Goal: Information Seeking & Learning: Learn about a topic

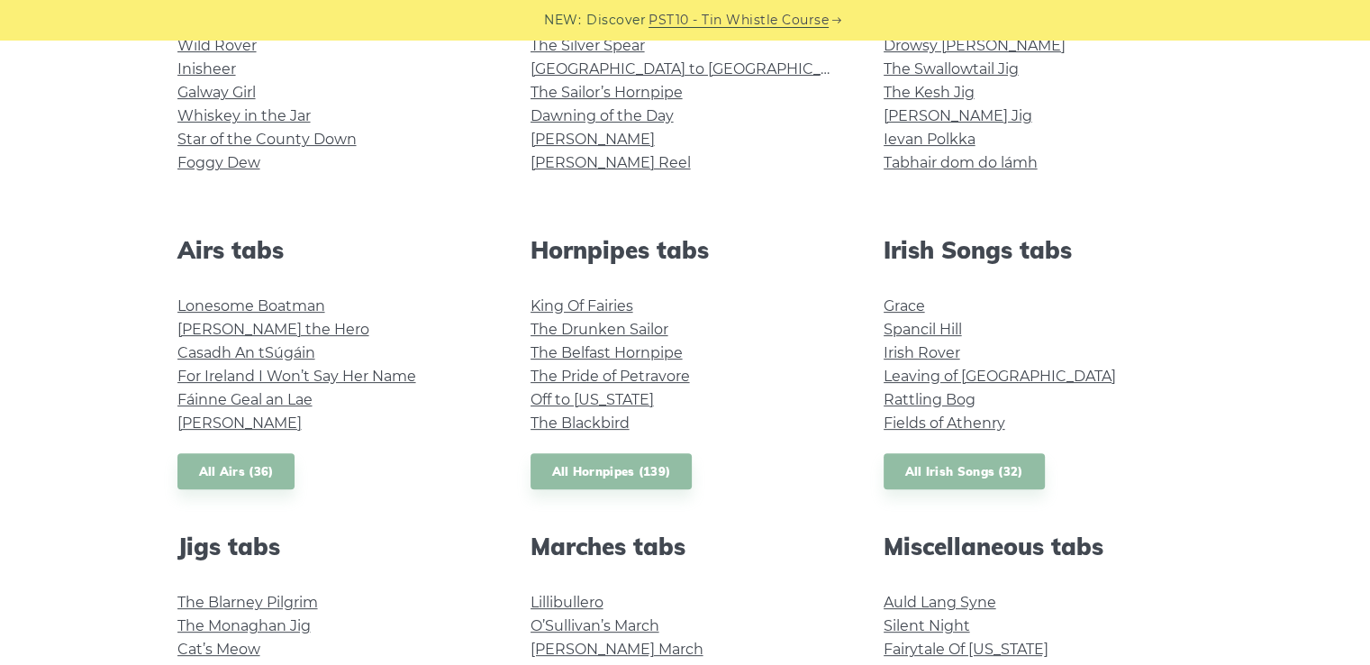
scroll to position [360, 0]
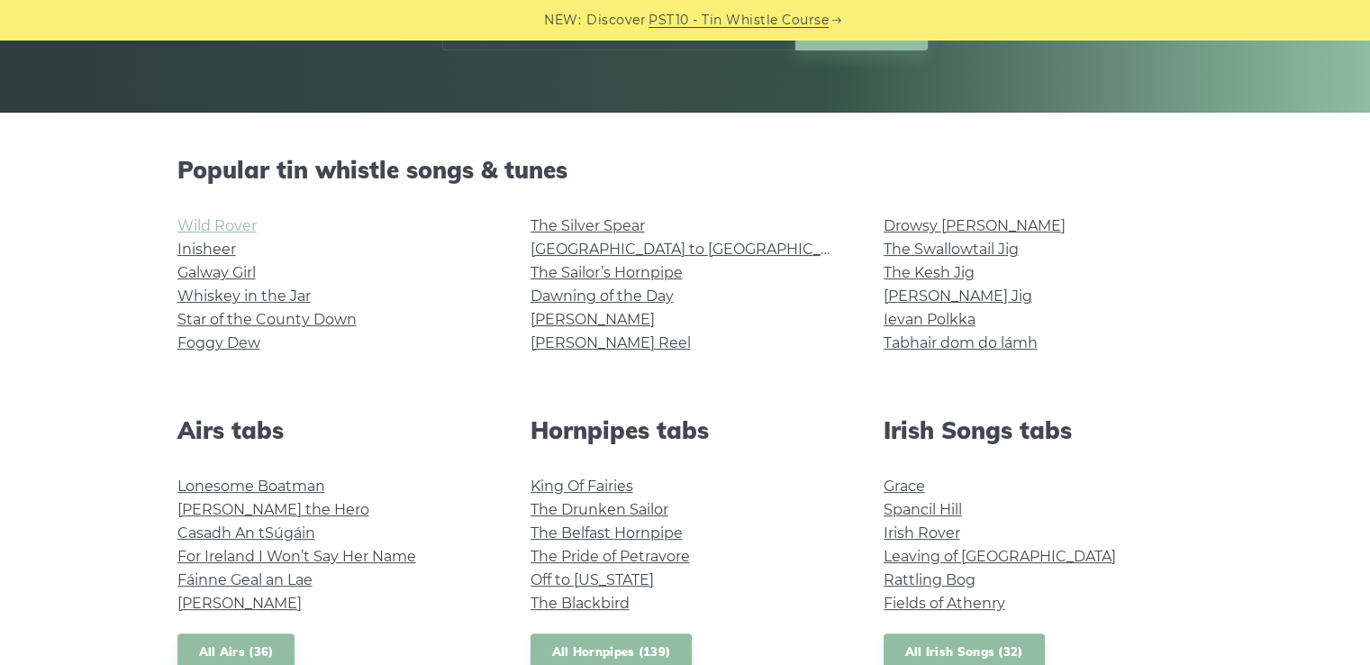
click at [227, 223] on link "Wild Rover" at bounding box center [217, 225] width 79 height 17
click at [278, 301] on link "Whiskey in the Jar" at bounding box center [244, 295] width 133 height 17
click at [663, 278] on link "The Sailor’s Hornpipe" at bounding box center [607, 272] width 152 height 17
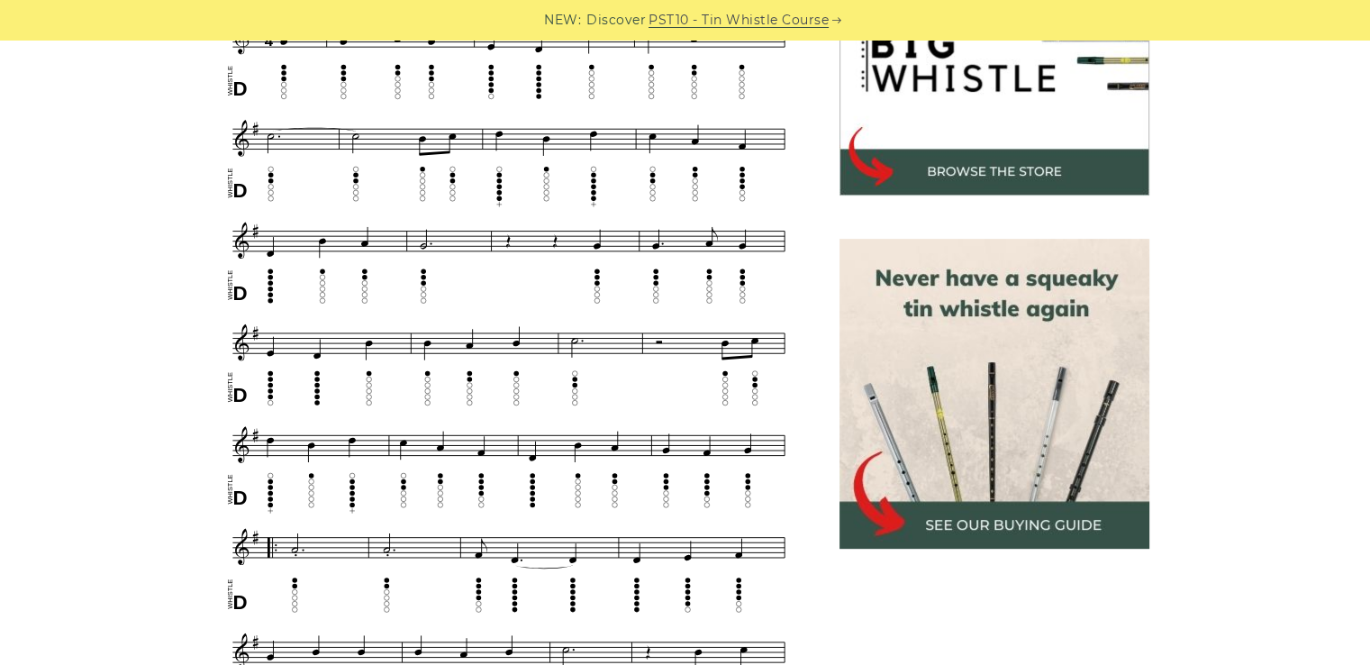
scroll to position [451, 0]
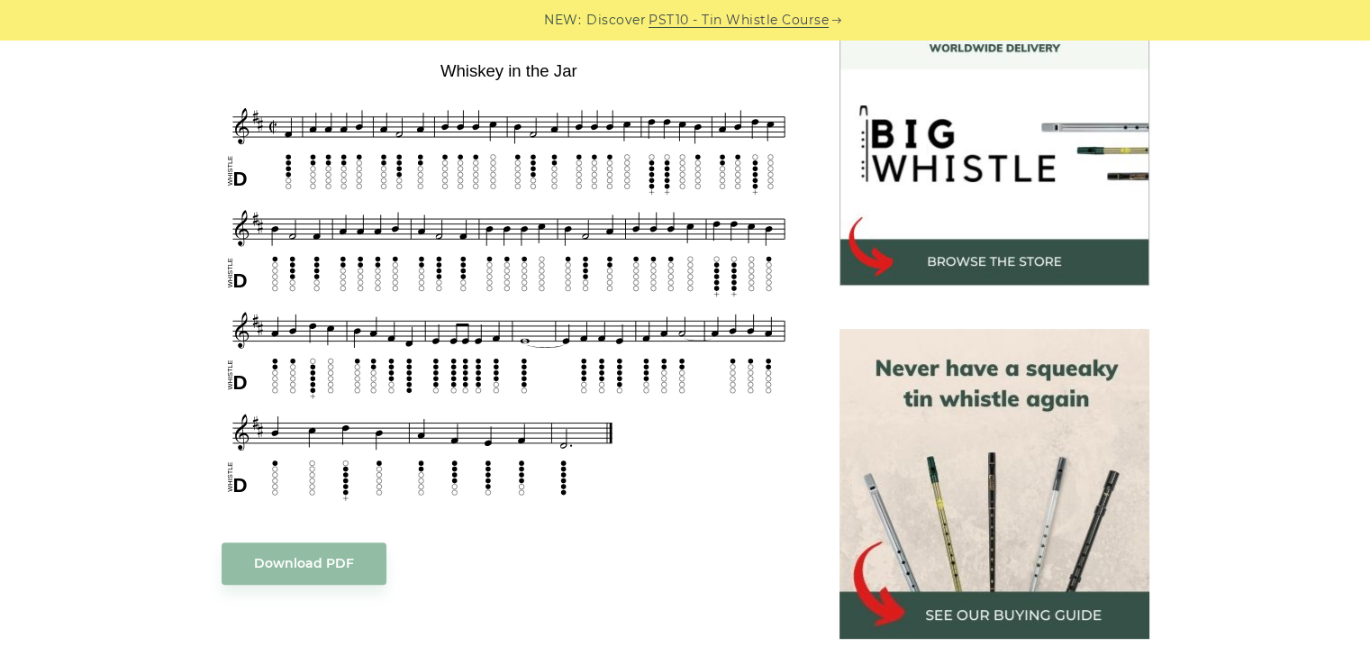
scroll to position [270, 0]
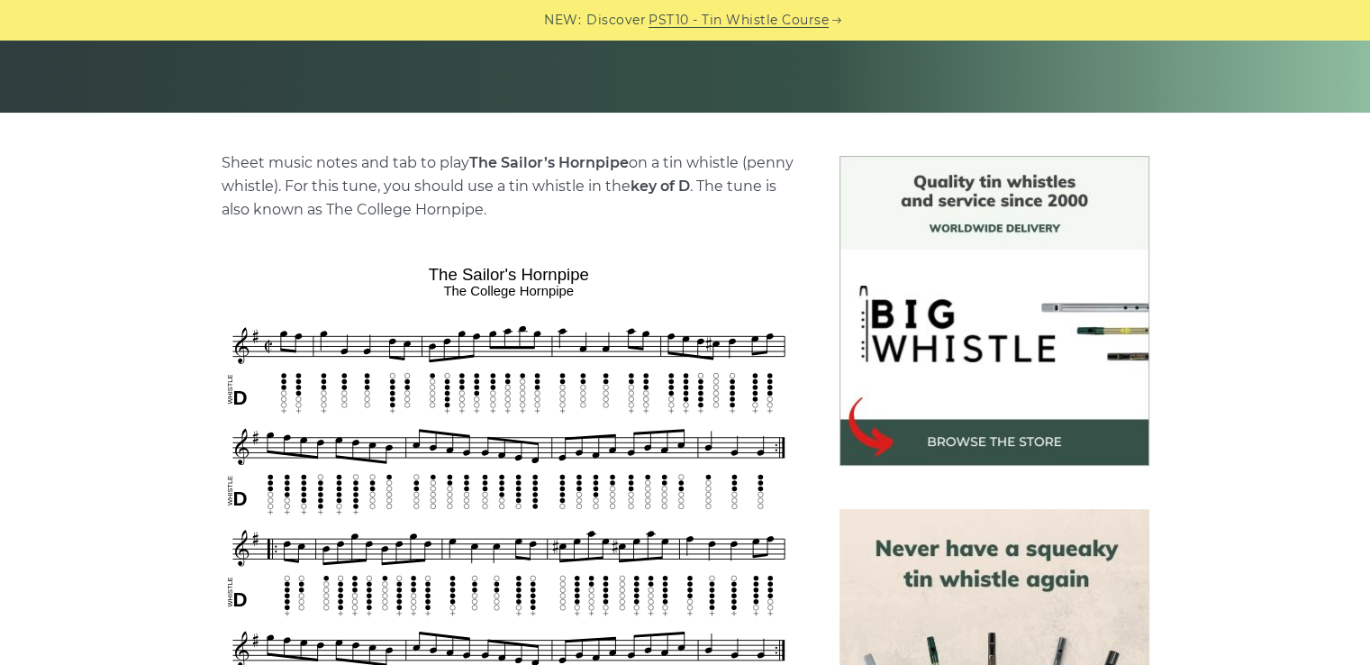
scroll to position [451, 0]
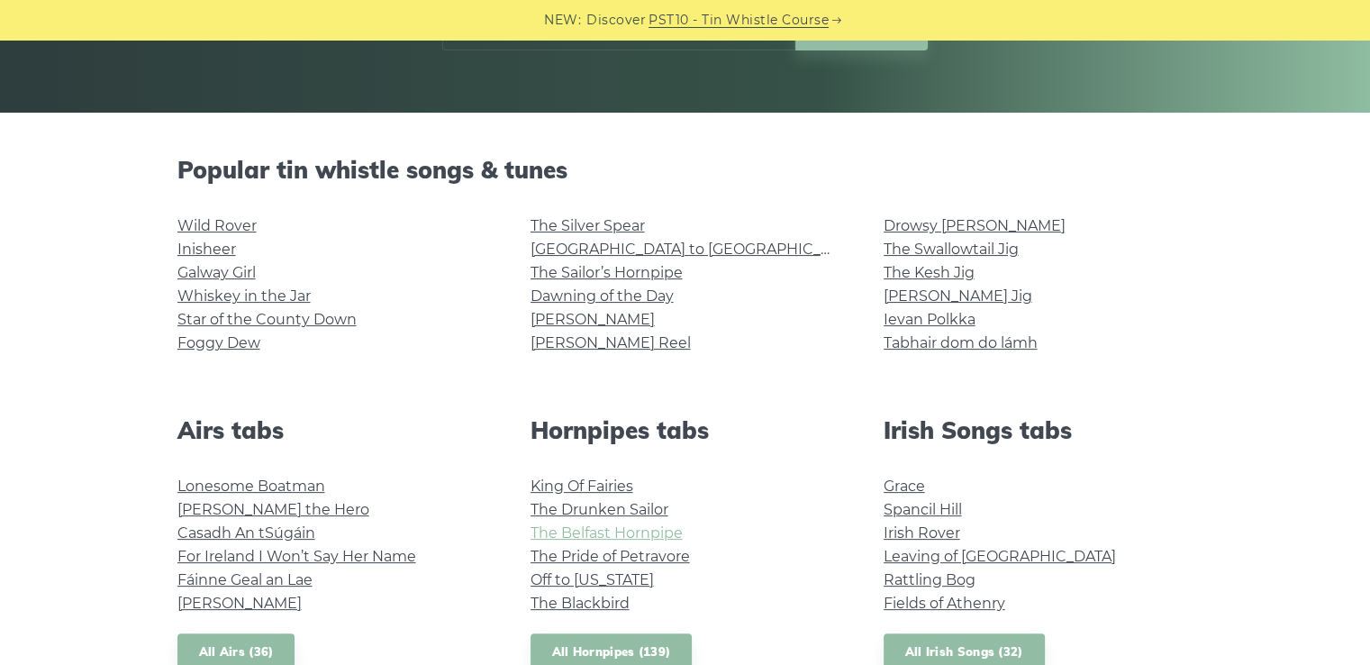
scroll to position [270, 0]
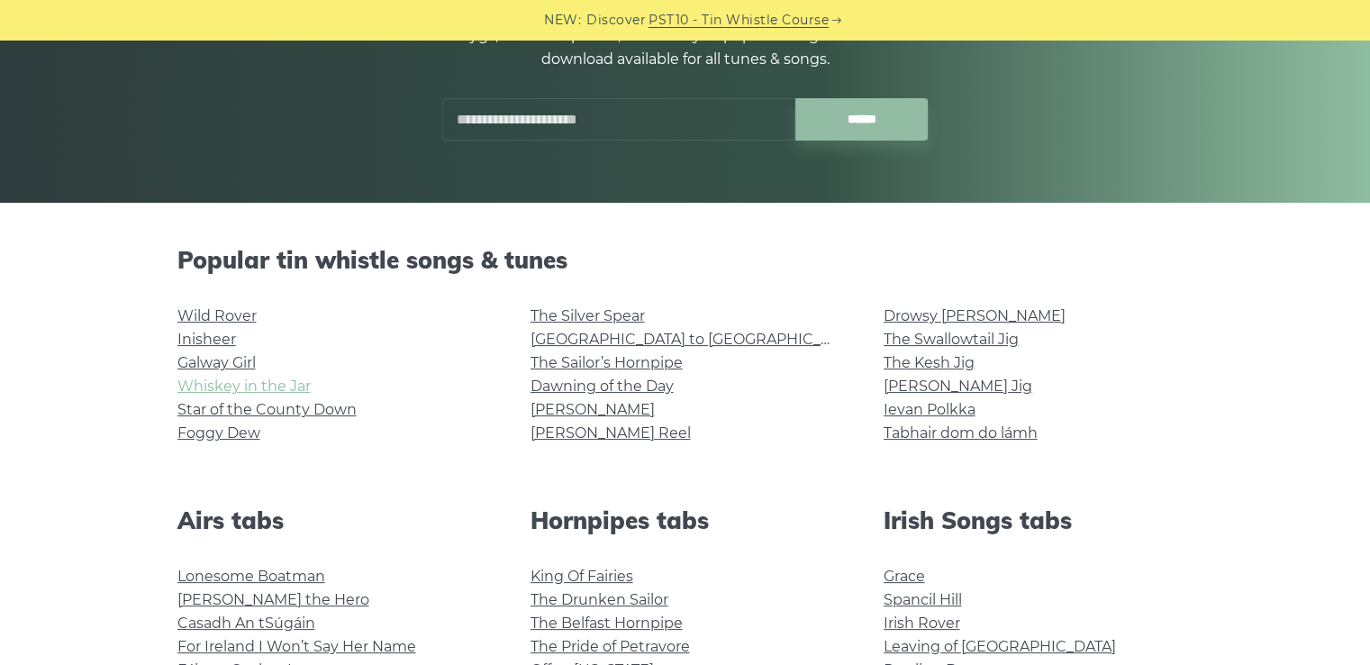
click at [231, 387] on link "Whiskey in the Jar" at bounding box center [244, 386] width 133 height 17
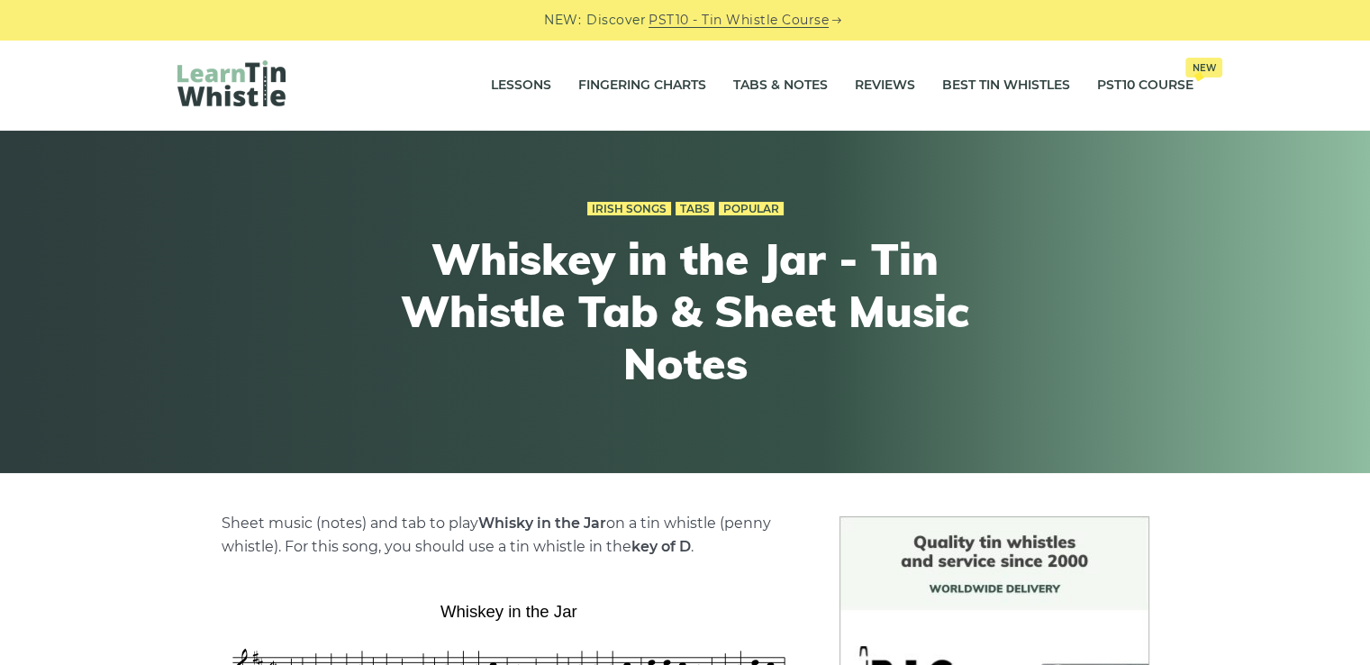
scroll to position [451, 0]
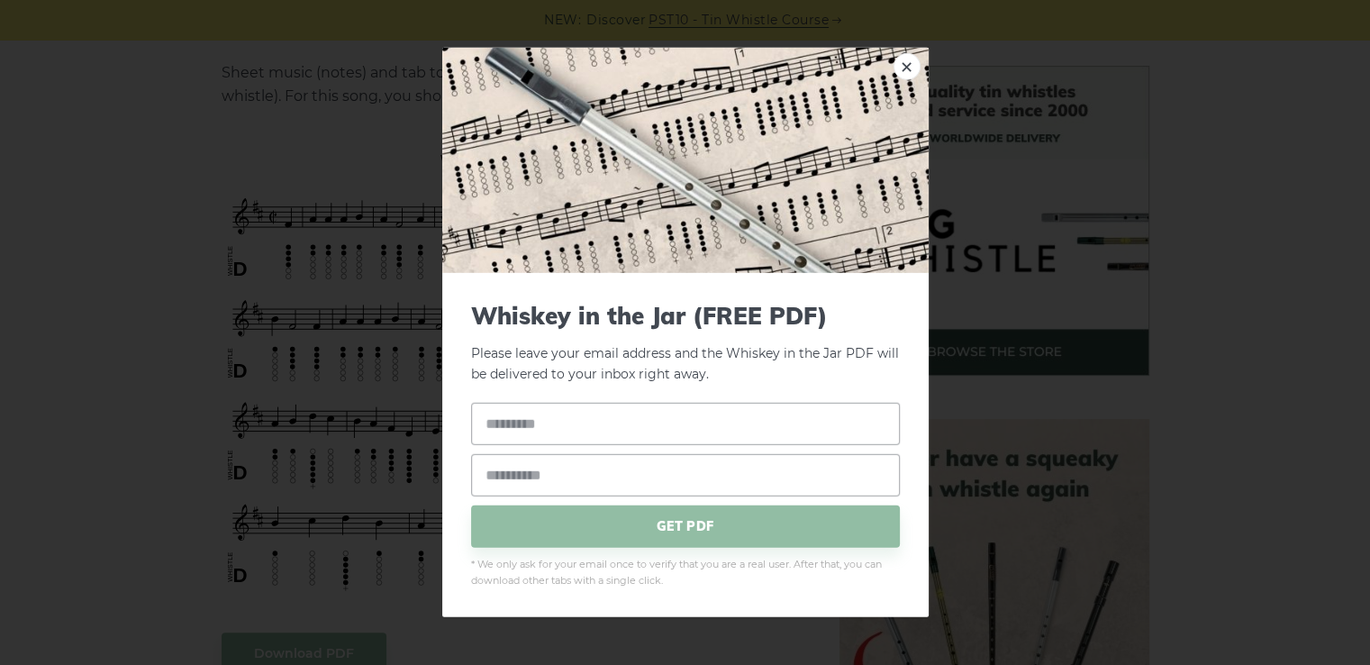
scroll to position [721, 0]
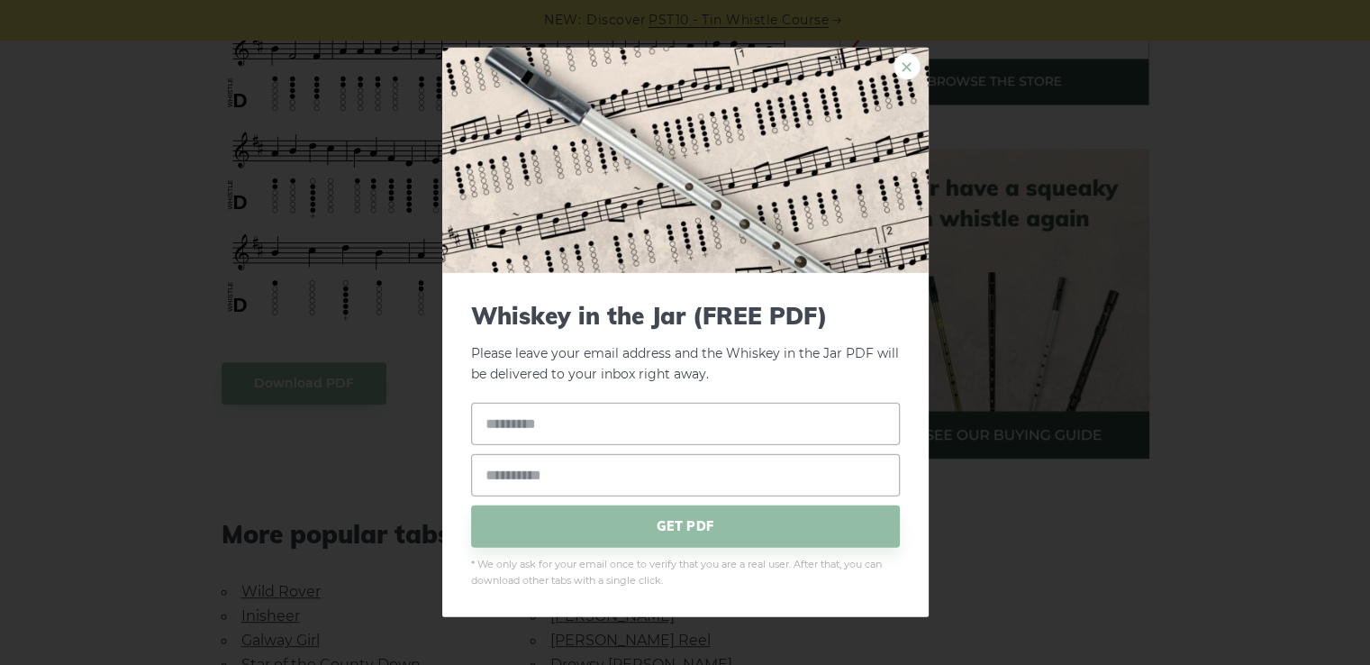
click at [897, 62] on link "×" at bounding box center [907, 66] width 27 height 27
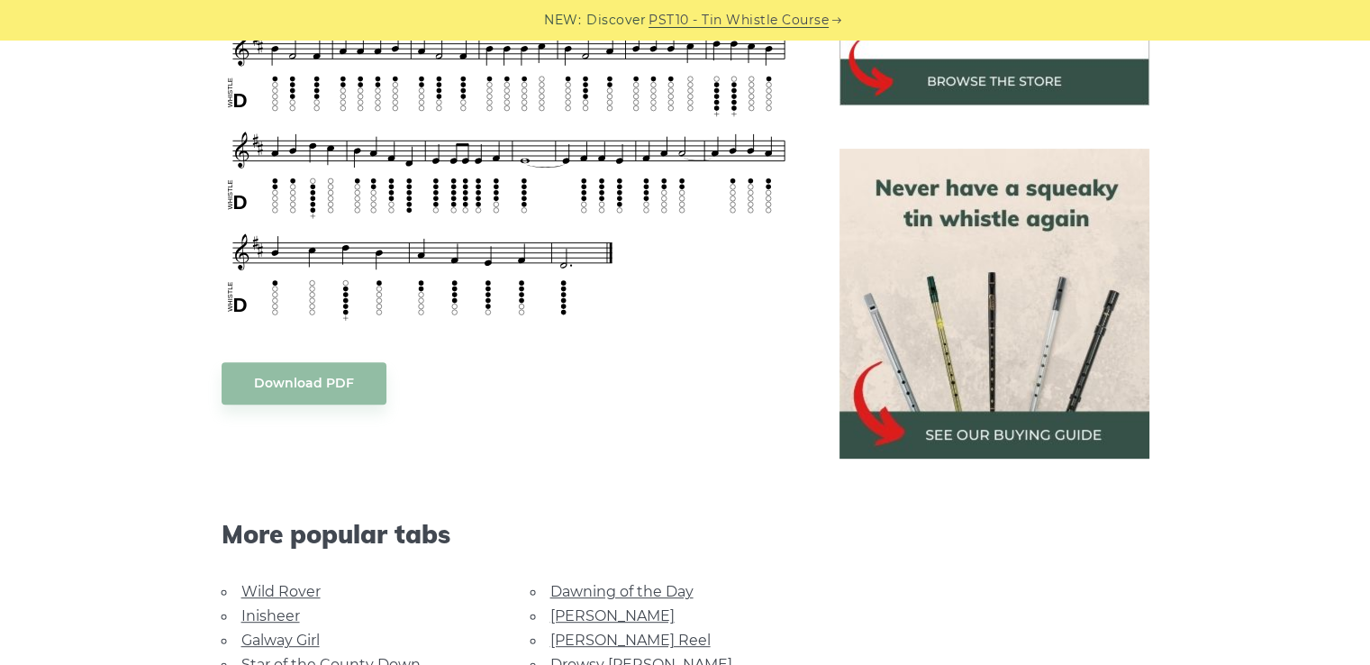
scroll to position [541, 0]
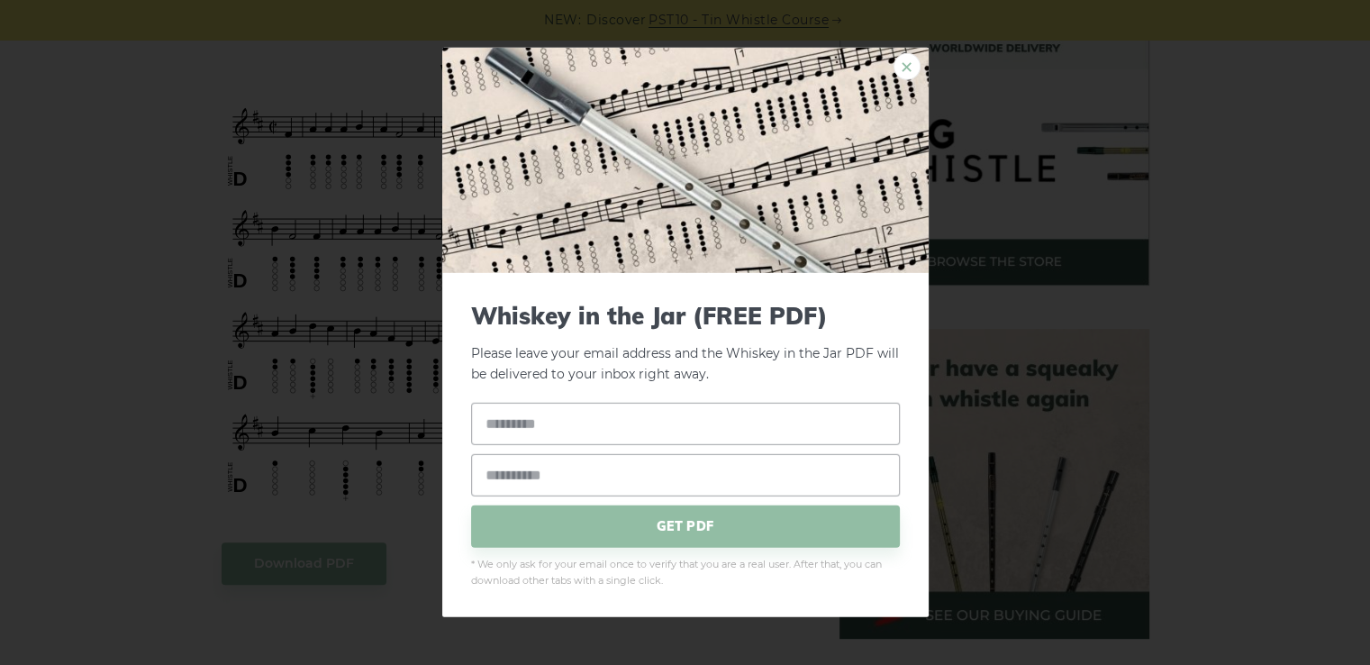
drag, startPoint x: 609, startPoint y: 200, endPoint x: 896, endPoint y: 62, distance: 318.0
click at [896, 62] on link "×" at bounding box center [907, 66] width 27 height 27
drag, startPoint x: 264, startPoint y: 225, endPoint x: 251, endPoint y: 217, distance: 15.0
click at [1165, 145] on div "× Whiskey in the Jar (FREE PDF) Please leave your email address and the Whiskey…" at bounding box center [685, 332] width 1370 height 665
click at [151, 199] on div "× Whiskey in the Jar (FREE PDF) Please leave your email address and the Whiskey…" at bounding box center [685, 332] width 1370 height 665
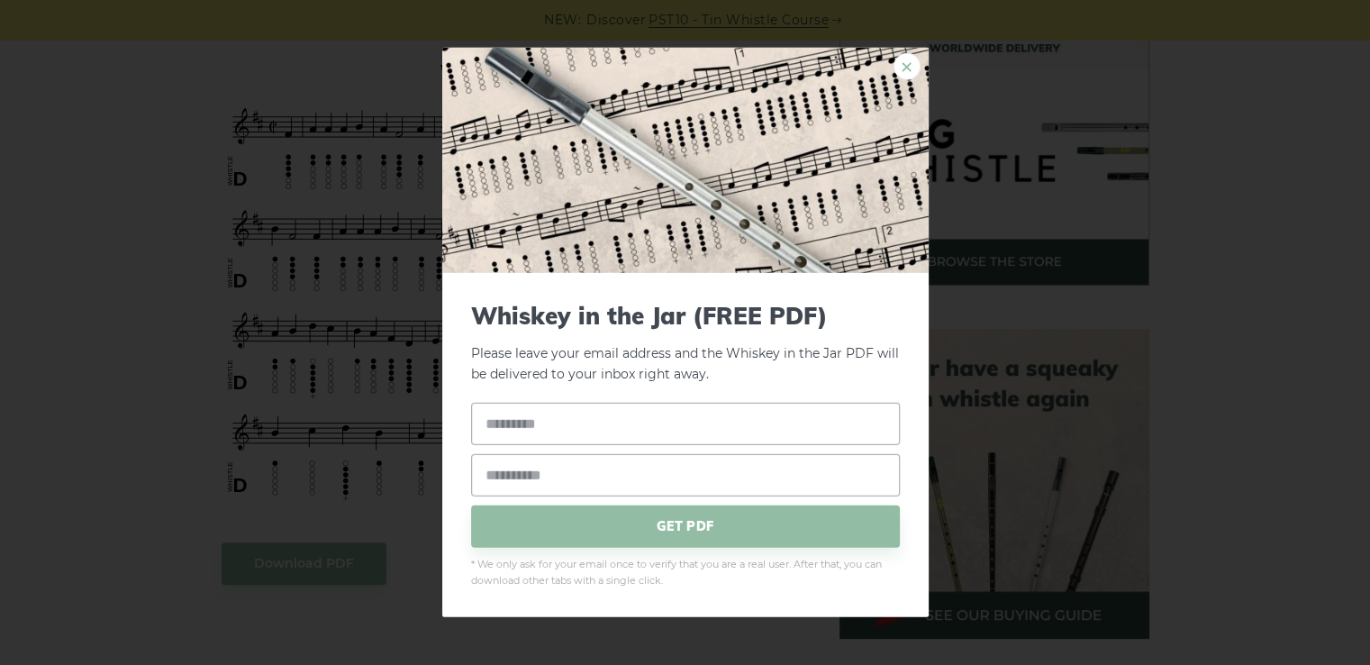
click at [897, 57] on link "×" at bounding box center [907, 66] width 27 height 27
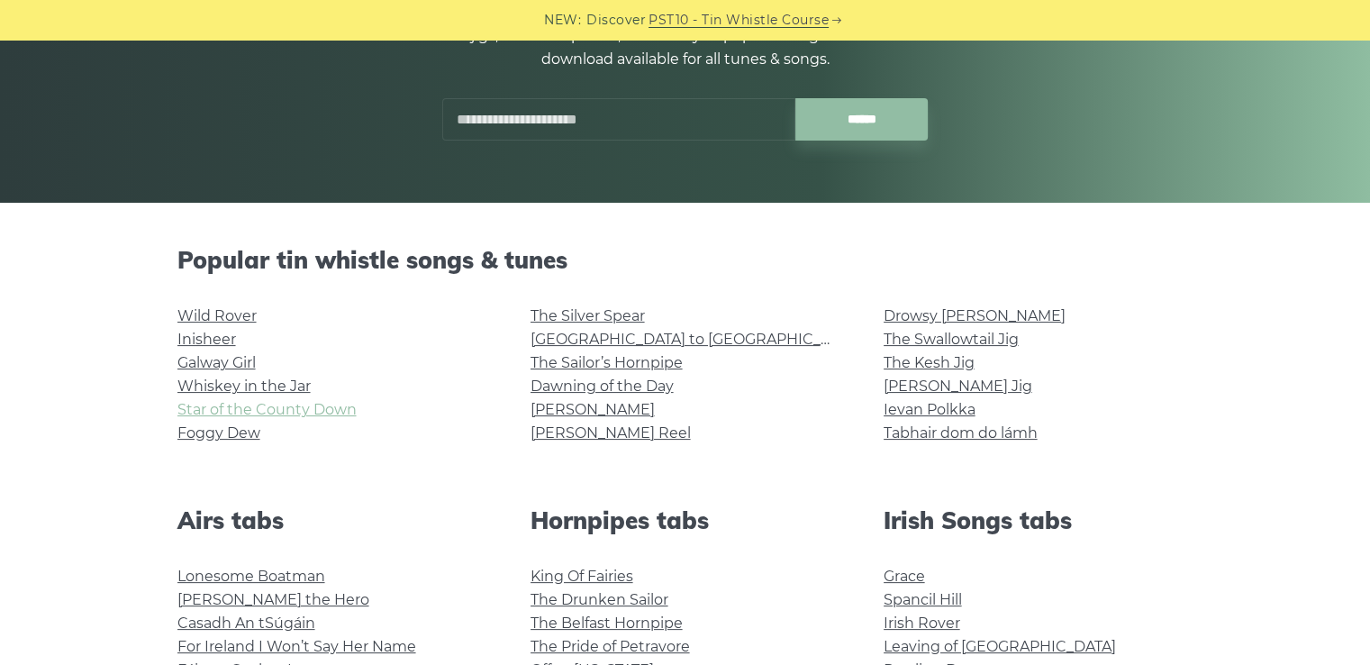
click at [300, 413] on link "Star of the County Down" at bounding box center [267, 409] width 179 height 17
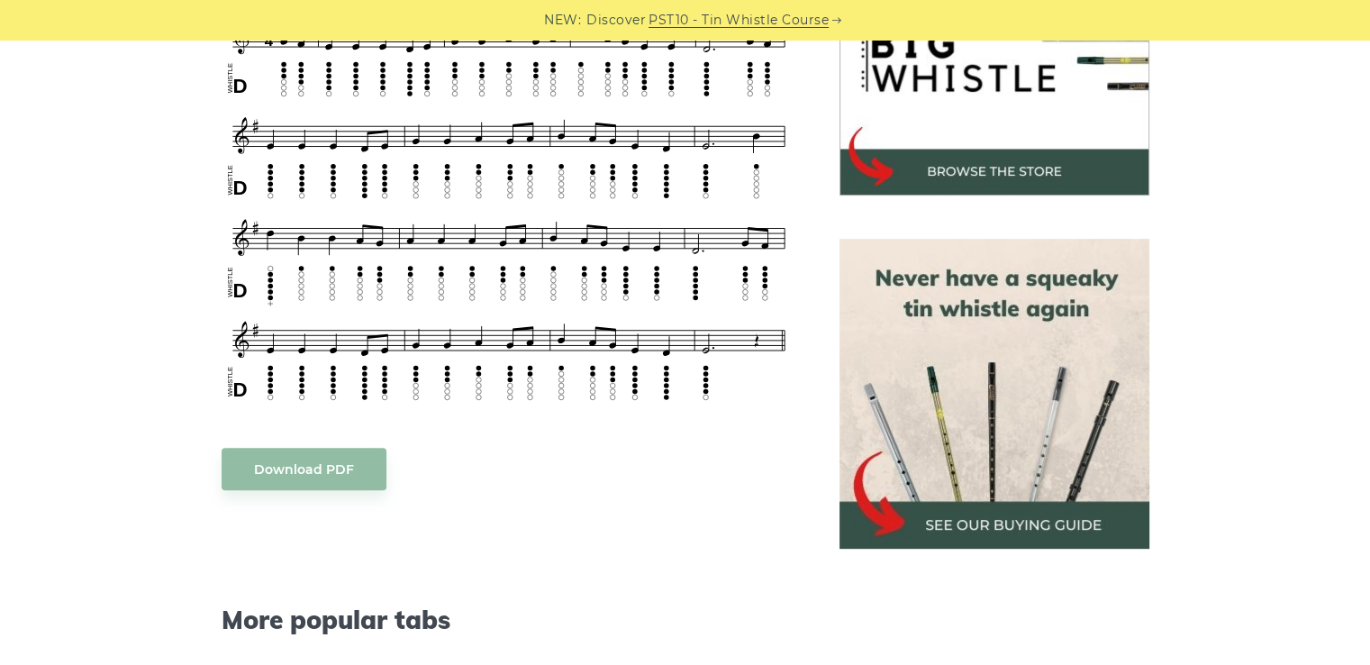
scroll to position [451, 0]
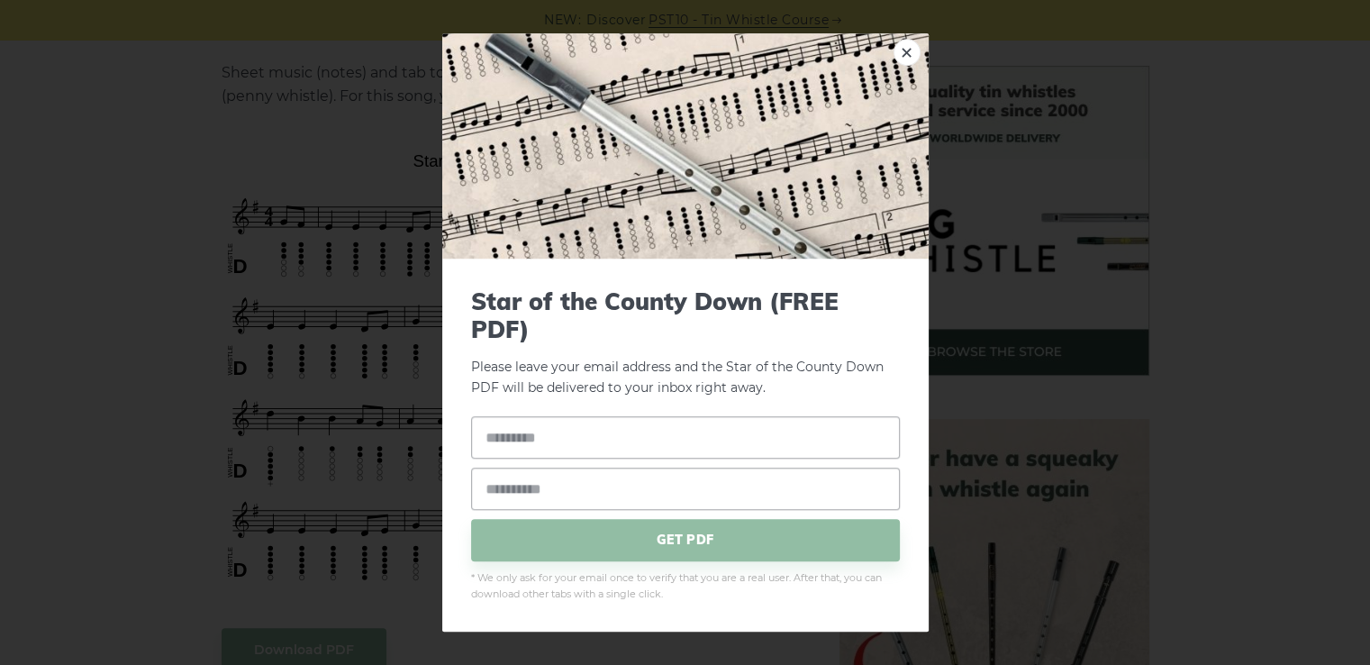
drag, startPoint x: 353, startPoint y: 250, endPoint x: 359, endPoint y: 242, distance: 9.7
click at [359, 242] on div "× Star of the County Down (FREE PDF) Please leave your email address and the St…" at bounding box center [685, 332] width 1370 height 665
click at [267, 199] on div "× Star of the County Down (FREE PDF) Please leave your email address and the St…" at bounding box center [685, 332] width 1370 height 665
click at [894, 54] on link "×" at bounding box center [907, 52] width 27 height 27
